Goal: Transaction & Acquisition: Purchase product/service

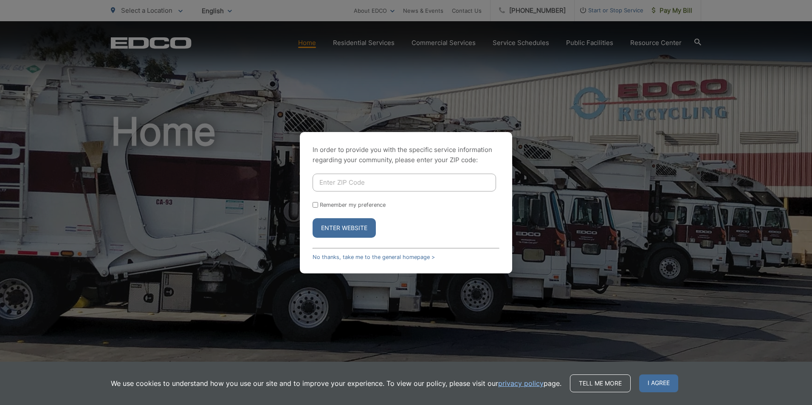
click at [314, 206] on input "Remember my preference" at bounding box center [316, 205] width 6 height 6
checkbox input "true"
click at [337, 178] on input "Enter ZIP Code" at bounding box center [405, 183] width 184 height 18
type input "91950"
click at [336, 226] on button "Enter Website" at bounding box center [344, 228] width 63 height 20
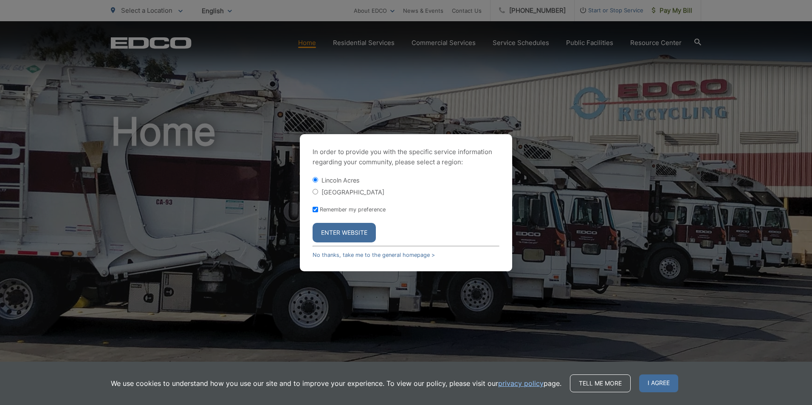
click at [315, 192] on input "[GEOGRAPHIC_DATA]" at bounding box center [316, 192] width 6 height 6
radio input "true"
click at [327, 234] on button "Enter Website" at bounding box center [344, 233] width 63 height 20
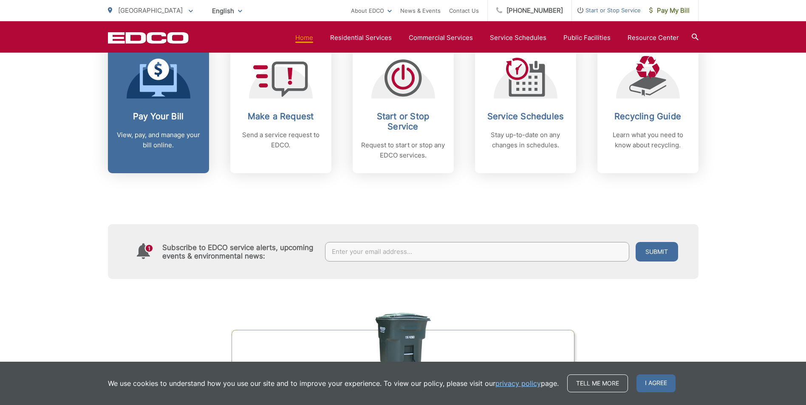
scroll to position [382, 0]
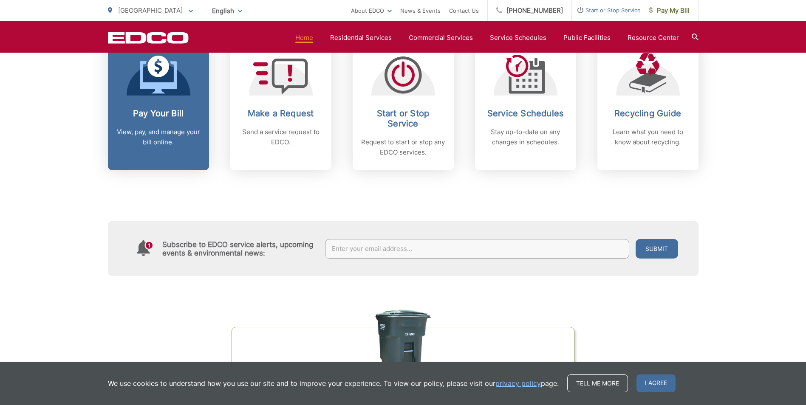
click at [162, 116] on h2 "Pay Your Bill" at bounding box center [158, 113] width 84 height 10
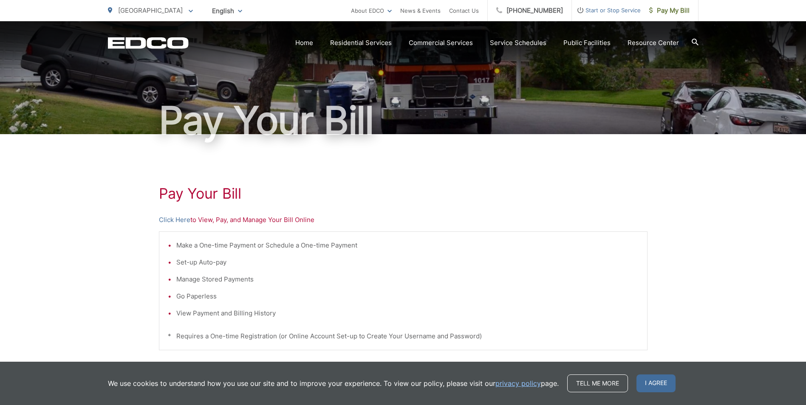
scroll to position [85, 0]
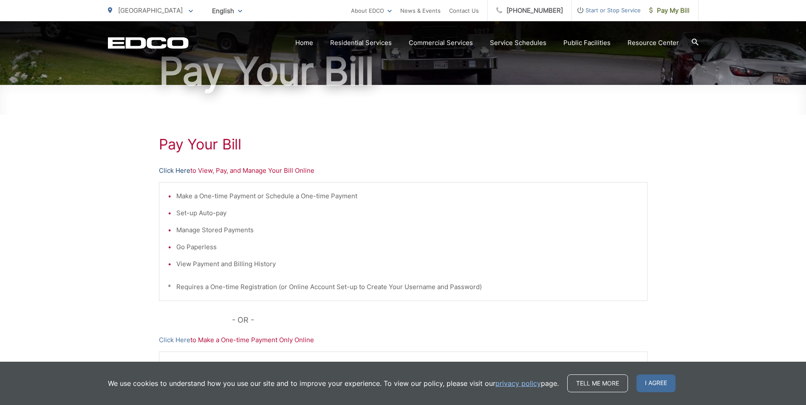
click at [179, 174] on link "Click Here" at bounding box center [174, 171] width 31 height 10
